Goal: Navigation & Orientation: Find specific page/section

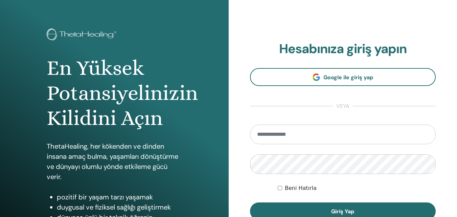
scroll to position [34, 0]
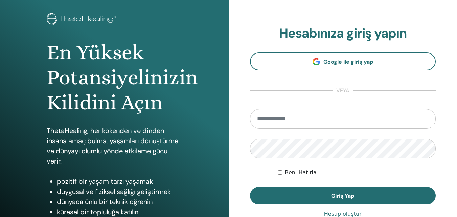
click at [313, 122] on input "email" at bounding box center [343, 119] width 186 height 20
type input "**********"
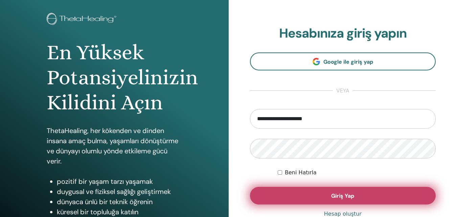
click at [324, 192] on button "Giriş Yap" at bounding box center [343, 196] width 186 height 18
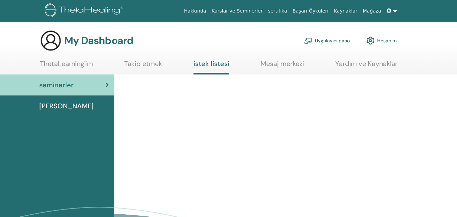
click at [66, 105] on div "Dersler" at bounding box center [56, 106] width 103 height 10
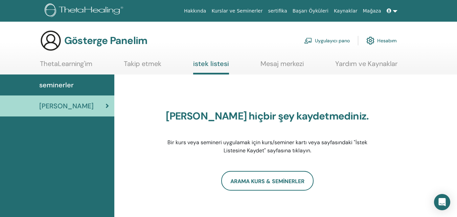
click at [377, 43] on link "Hesabım" at bounding box center [381, 40] width 30 height 15
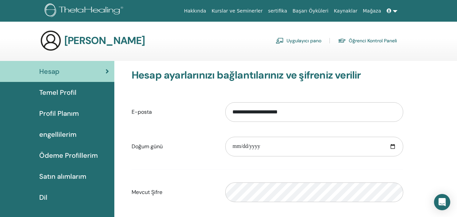
click at [363, 39] on font "Öğrenci Kontrol Paneli" at bounding box center [373, 41] width 48 height 6
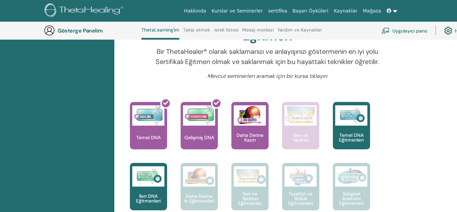
scroll to position [221, 0]
